Goal: Task Accomplishment & Management: Complete application form

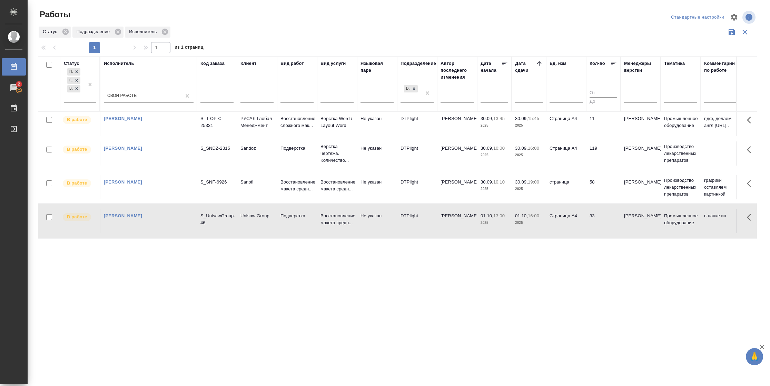
click at [602, 126] on td "11" at bounding box center [603, 124] width 35 height 24
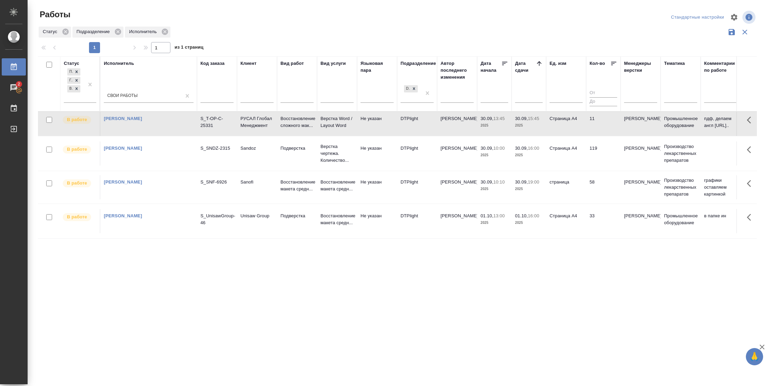
click at [602, 126] on td "11" at bounding box center [603, 124] width 35 height 24
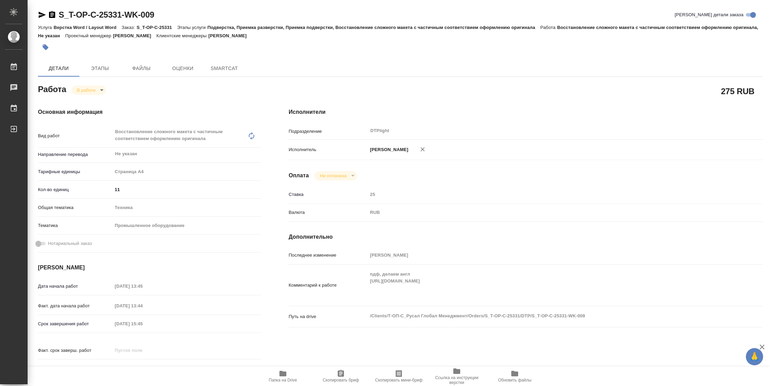
type textarea "x"
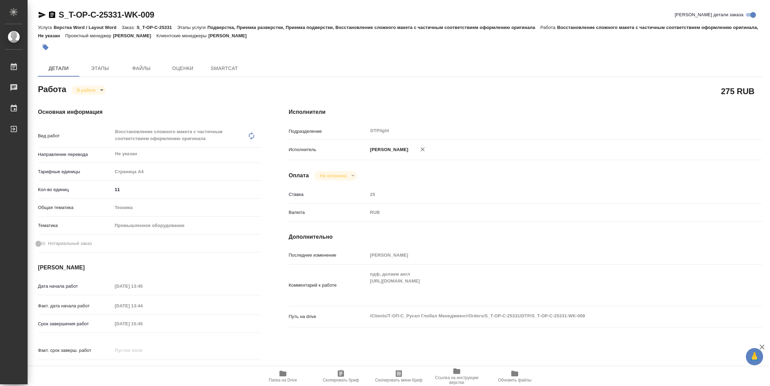
type textarea "x"
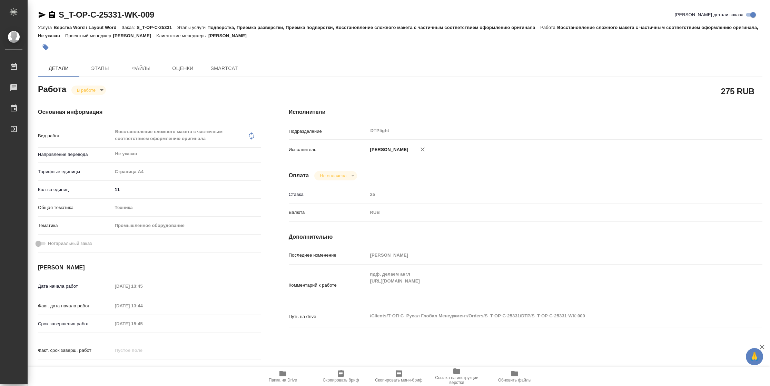
type textarea "x"
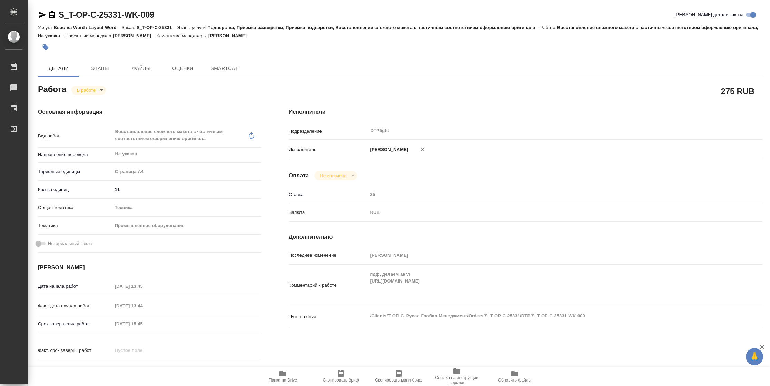
type textarea "x"
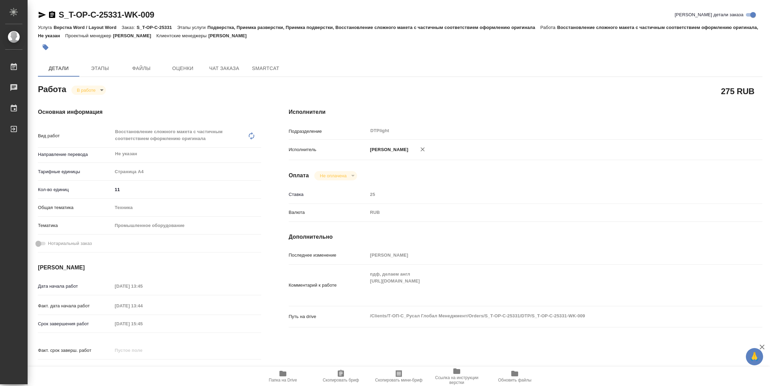
type textarea "x"
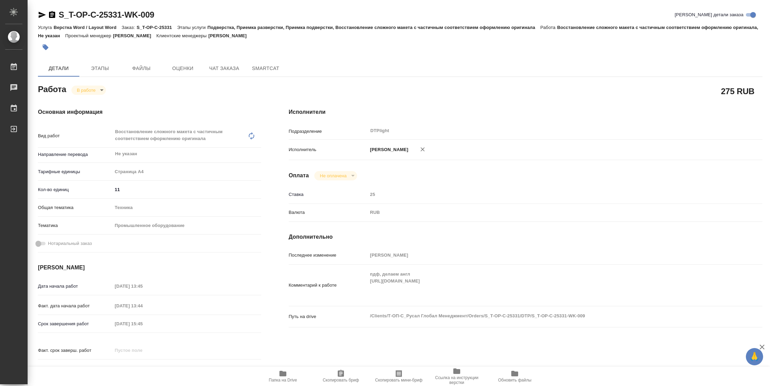
type textarea "x"
